Goal: Task Accomplishment & Management: Use online tool/utility

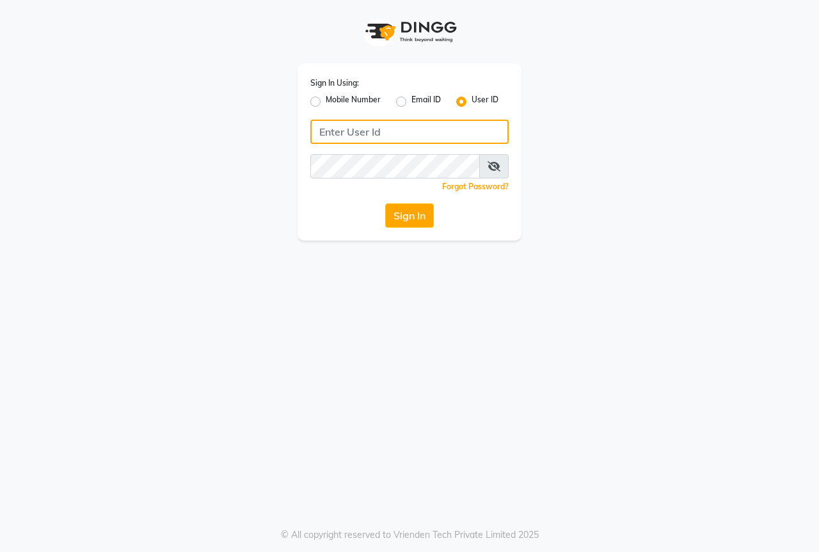
type input "thebestsalon"
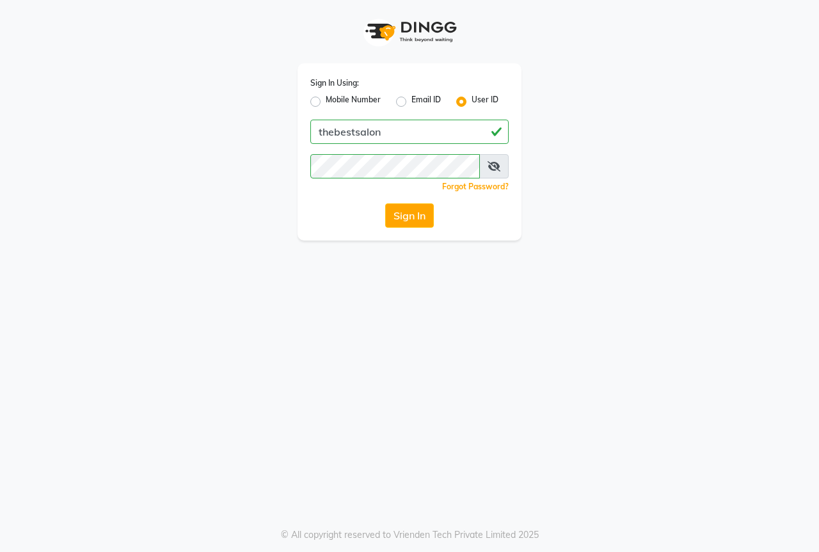
click at [491, 165] on icon at bounding box center [493, 166] width 13 height 10
click at [404, 222] on button "Sign In" at bounding box center [409, 215] width 49 height 24
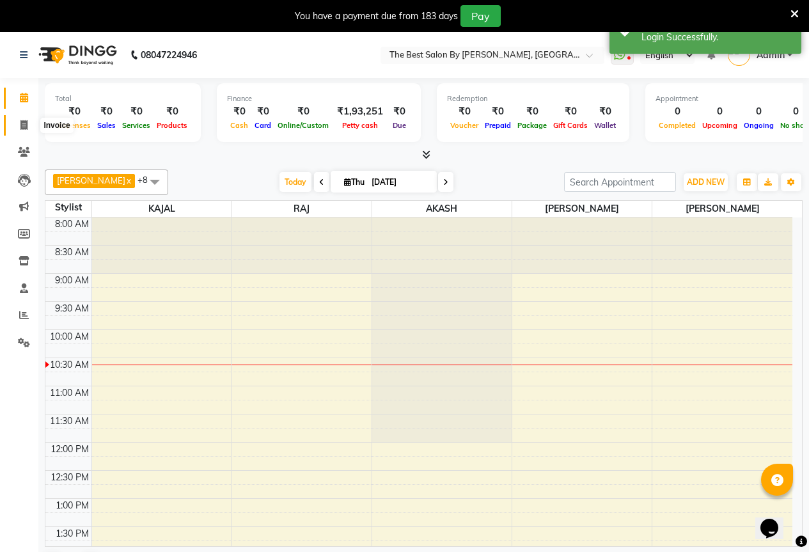
click at [27, 119] on span at bounding box center [24, 125] width 22 height 15
select select "7209"
select select "service"
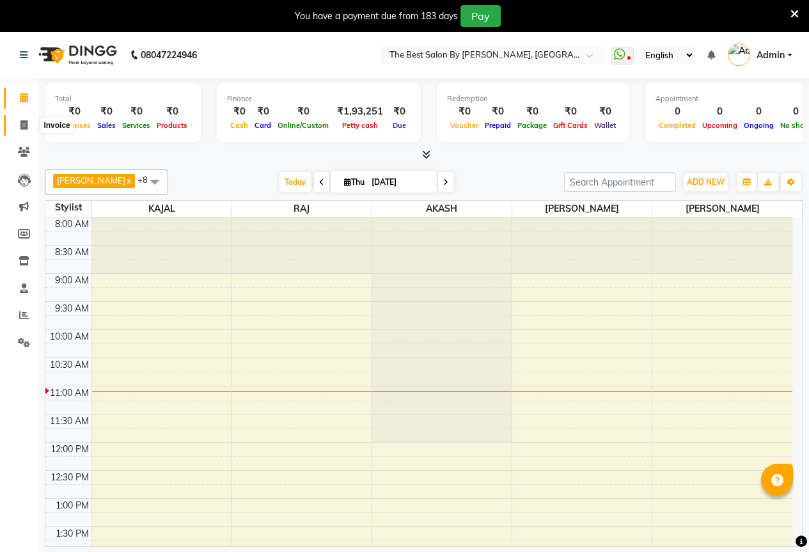
click at [22, 123] on icon at bounding box center [23, 125] width 7 height 10
select select "7209"
select select "service"
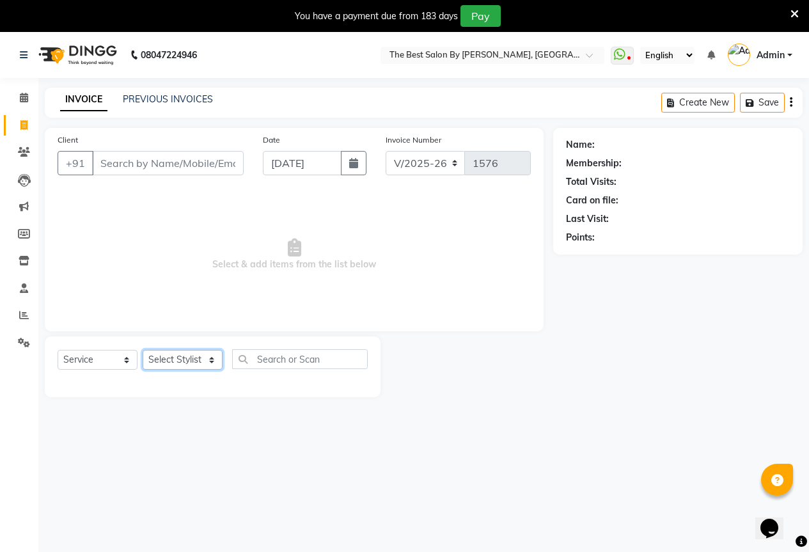
click at [170, 356] on select "Select Stylist AKASH KAJAL [PERSON_NAME] [PERSON_NAME] [PERSON_NAME]" at bounding box center [183, 360] width 80 height 20
click at [143, 350] on select "Select Stylist AKASH KAJAL [PERSON_NAME] [PERSON_NAME] [PERSON_NAME]" at bounding box center [183, 360] width 80 height 20
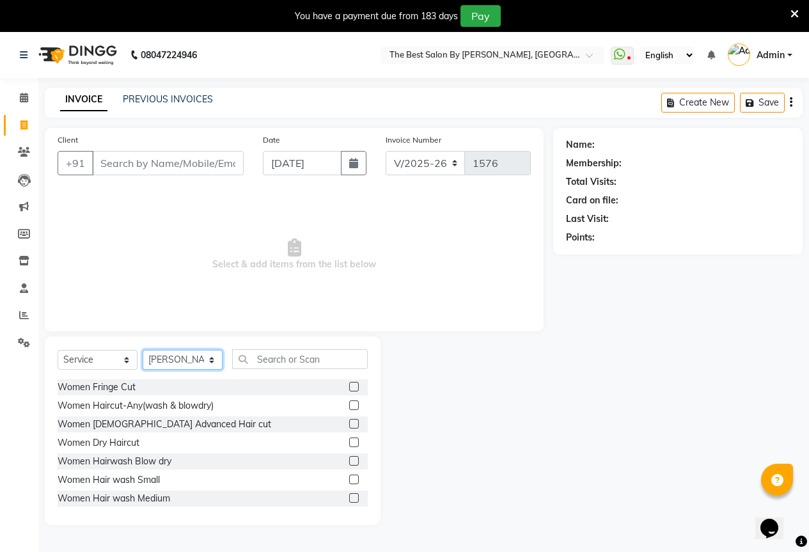
click at [168, 365] on select "Select Stylist AKASH KAJAL [PERSON_NAME] [PERSON_NAME] [PERSON_NAME]" at bounding box center [183, 360] width 80 height 20
select select "61551"
click at [143, 350] on select "Select Stylist AKASH KAJAL [PERSON_NAME] [PERSON_NAME] [PERSON_NAME]" at bounding box center [183, 360] width 80 height 20
click at [270, 363] on input "text" at bounding box center [300, 359] width 136 height 20
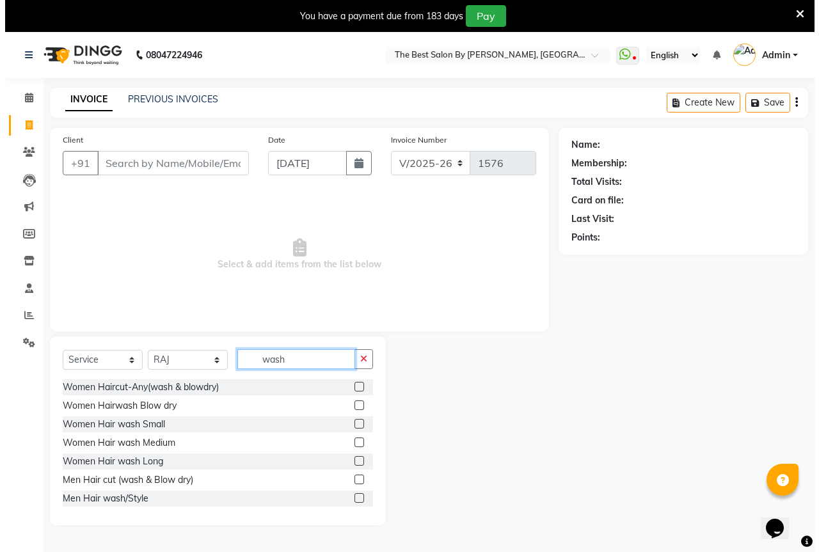
scroll to position [2, 0]
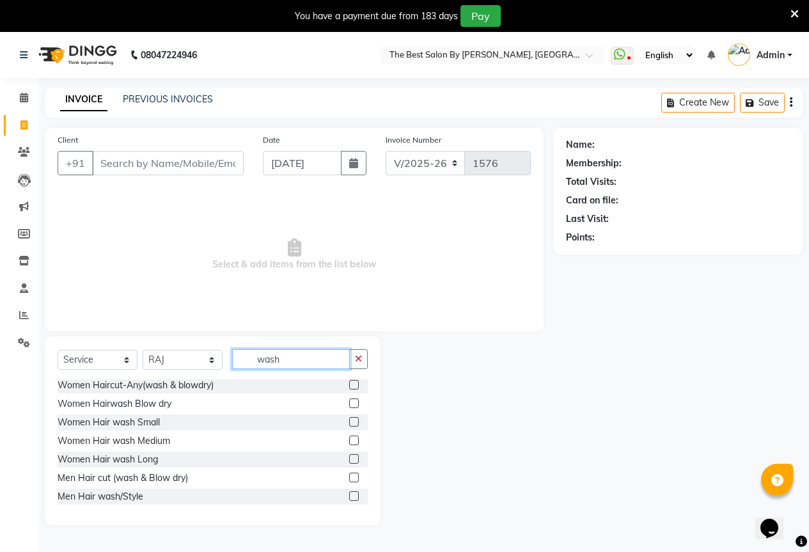
type input "wash"
click at [349, 479] on label at bounding box center [354, 478] width 10 height 10
click at [349, 479] on input "checkbox" at bounding box center [353, 478] width 8 height 8
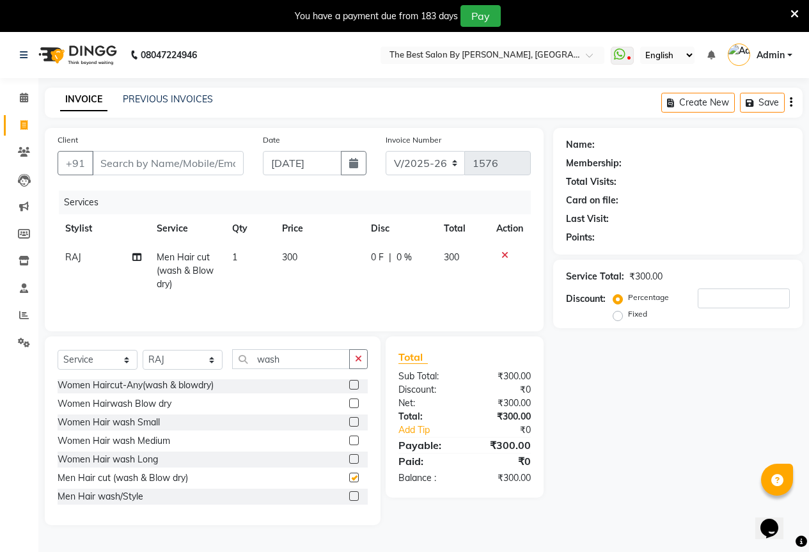
checkbox input "false"
click at [138, 166] on input "Client" at bounding box center [168, 163] width 152 height 24
click at [140, 161] on input "Client" at bounding box center [168, 163] width 152 height 24
click at [136, 168] on input "Client" at bounding box center [168, 163] width 152 height 24
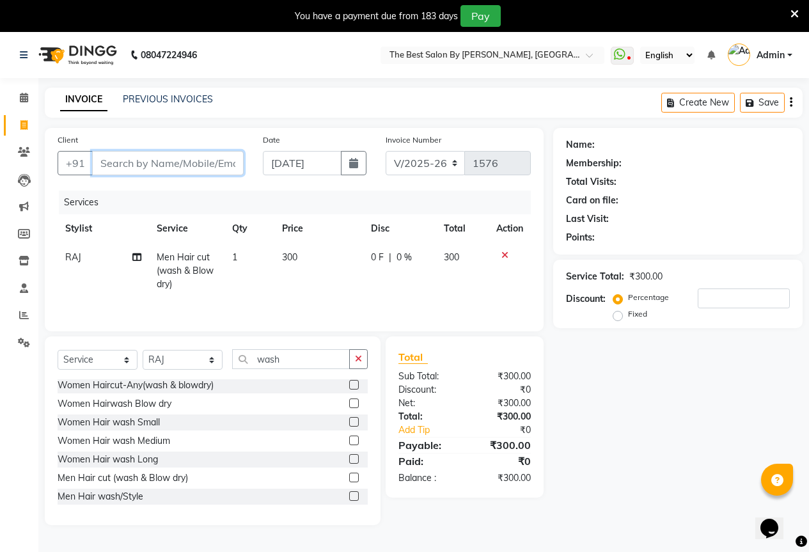
type input "8"
type input "0"
type input "8722293578"
click at [223, 166] on span "Add Client" at bounding box center [211, 163] width 51 height 13
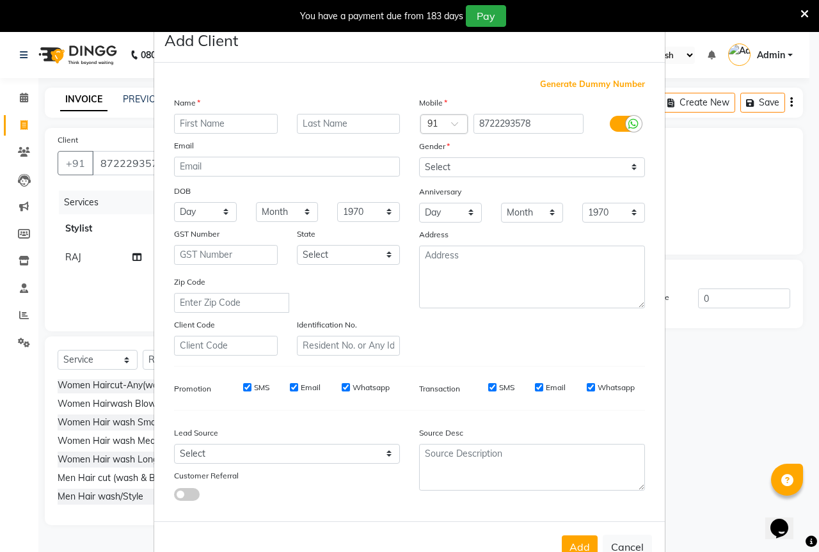
click at [215, 121] on input "text" at bounding box center [226, 124] width 104 height 20
type input "rohit"
click at [454, 163] on select "Select [DEMOGRAPHIC_DATA] [DEMOGRAPHIC_DATA] Other Prefer Not To Say" at bounding box center [532, 167] width 226 height 20
select select "[DEMOGRAPHIC_DATA]"
click at [419, 157] on select "Select [DEMOGRAPHIC_DATA] [DEMOGRAPHIC_DATA] Other Prefer Not To Say" at bounding box center [532, 167] width 226 height 20
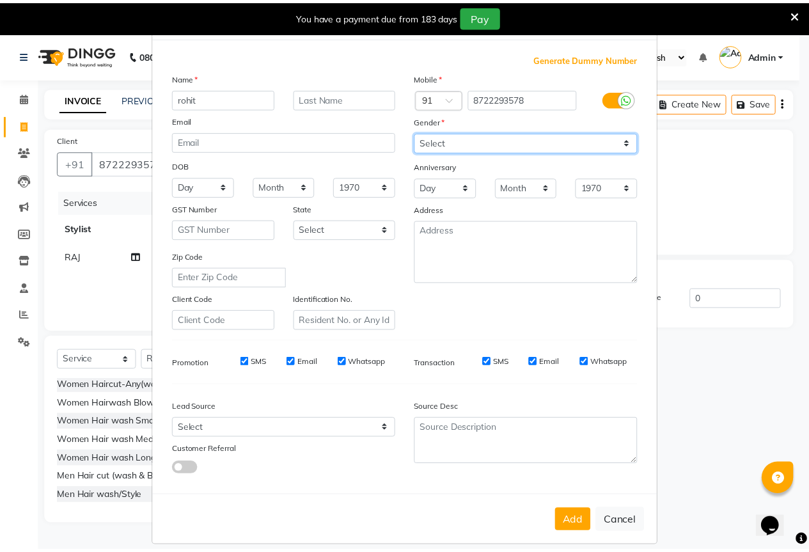
scroll to position [38, 0]
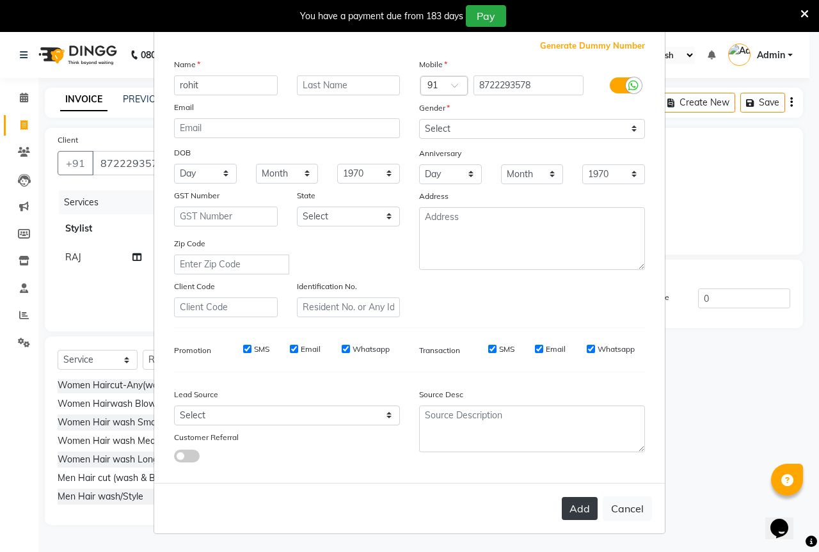
click at [562, 500] on button "Add" at bounding box center [580, 508] width 36 height 23
select select
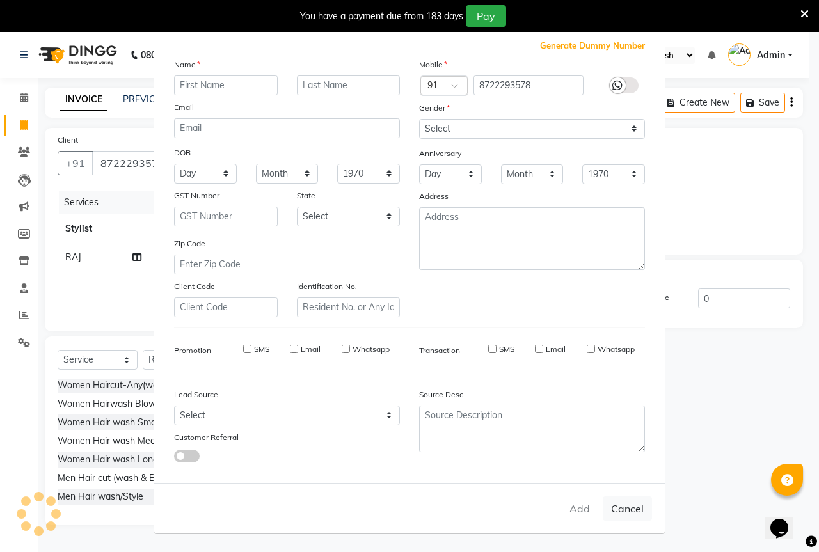
select select
checkbox input "false"
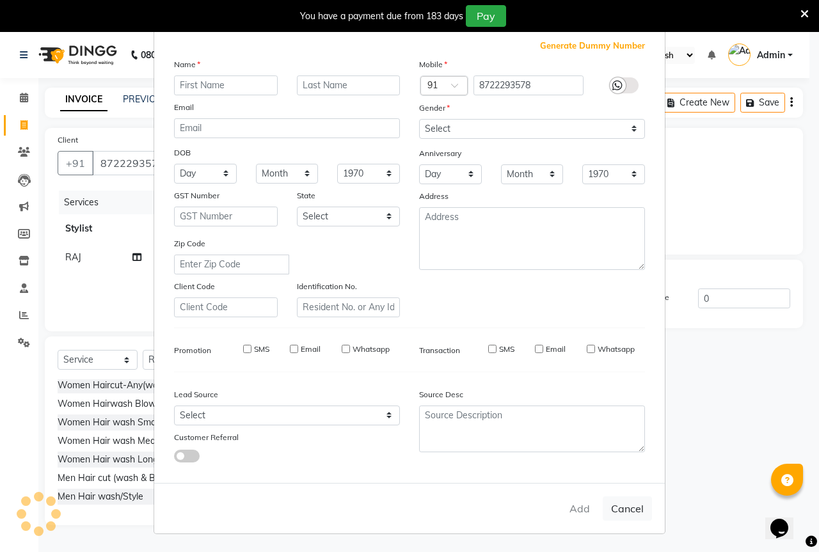
checkbox input "false"
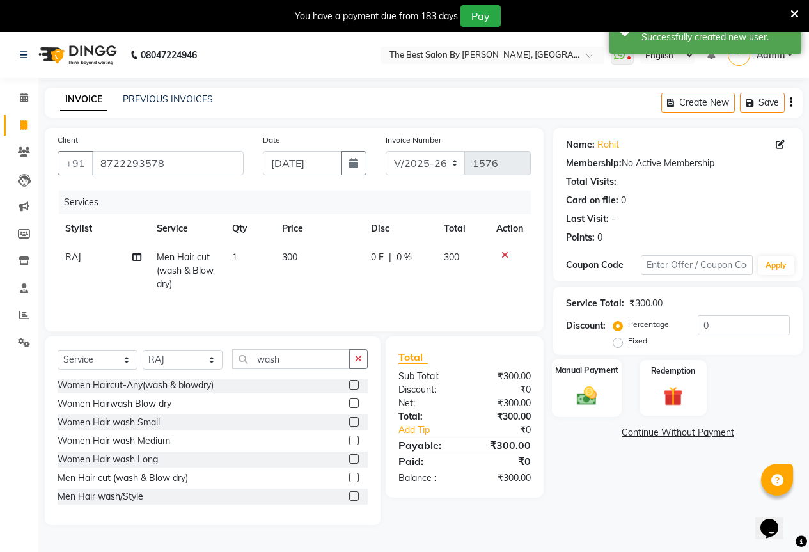
click at [590, 393] on img at bounding box center [587, 395] width 33 height 23
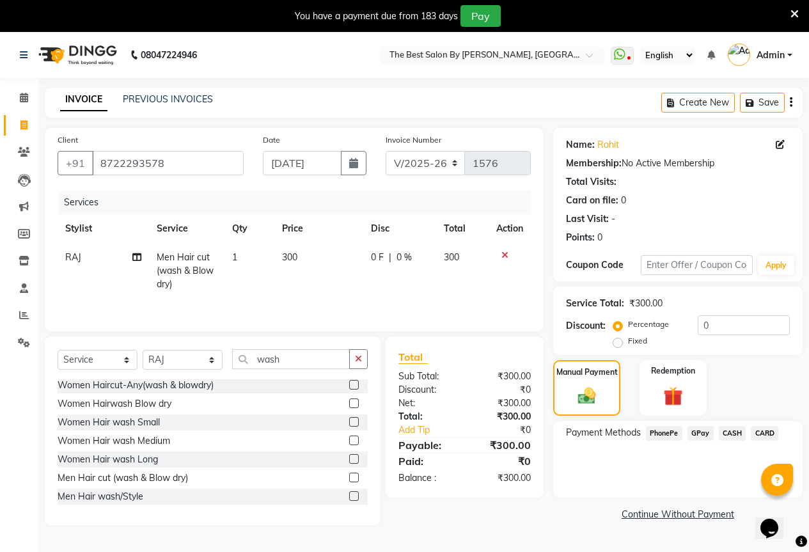
click at [701, 429] on span "GPay" at bounding box center [701, 433] width 26 height 15
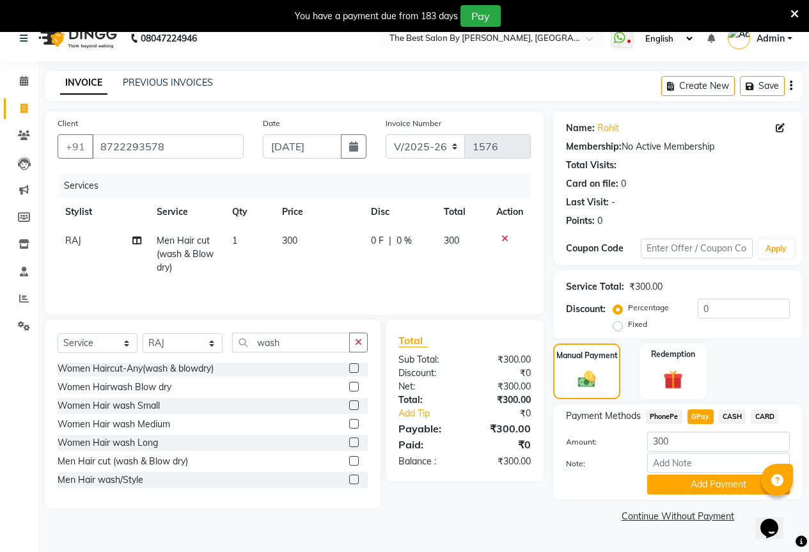
scroll to position [32, 0]
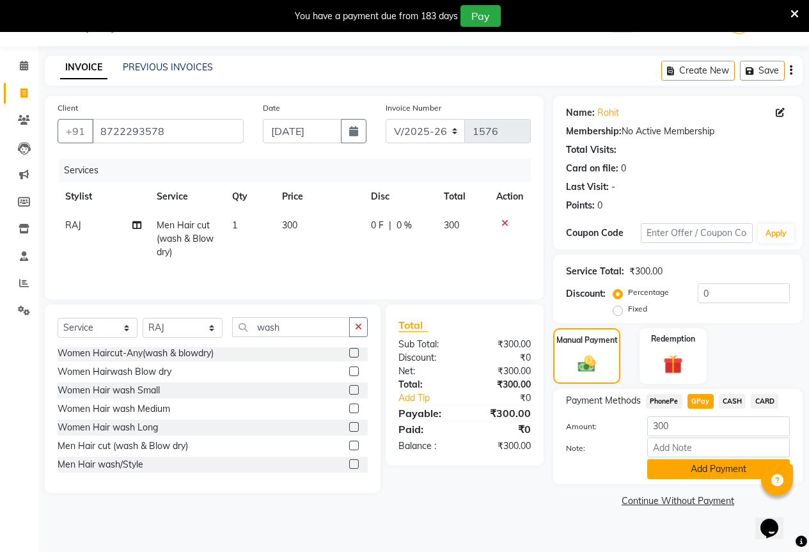
click at [683, 473] on button "Add Payment" at bounding box center [718, 469] width 143 height 20
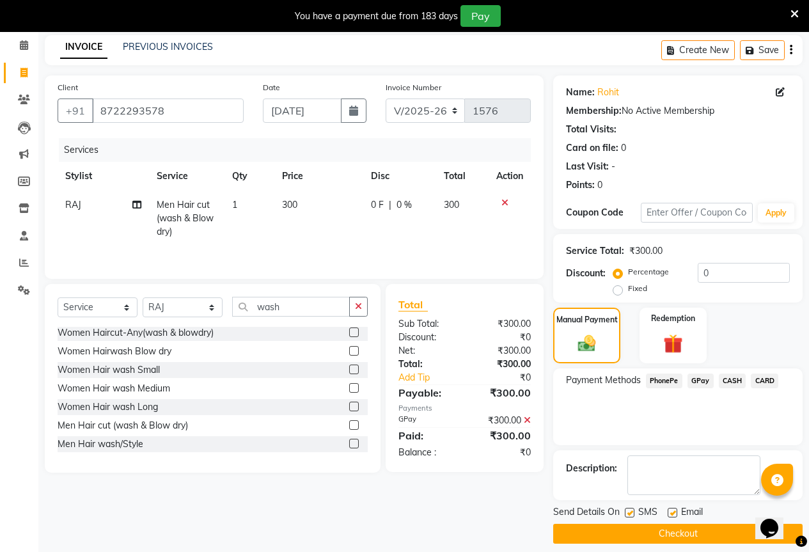
scroll to position [63, 0]
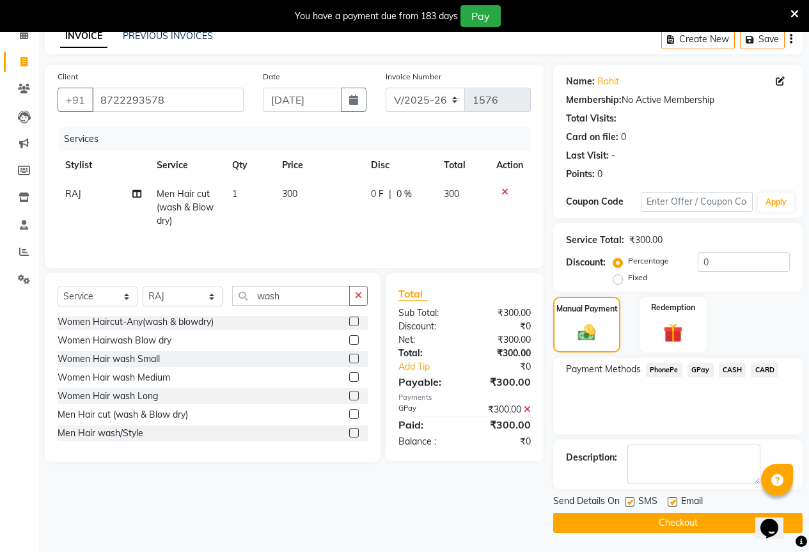
click at [640, 526] on button "Checkout" at bounding box center [678, 523] width 250 height 20
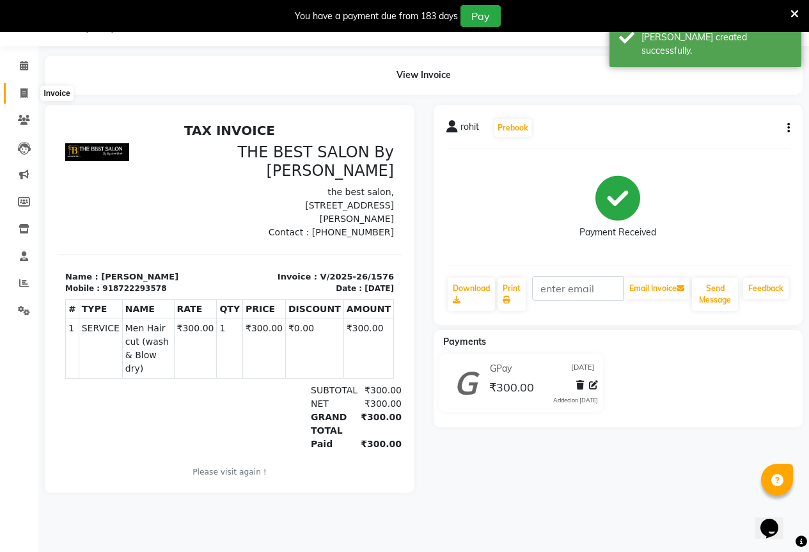
click at [24, 95] on icon at bounding box center [23, 93] width 7 height 10
select select "7209"
select select "service"
